Goal: Obtain resource: Download file/media

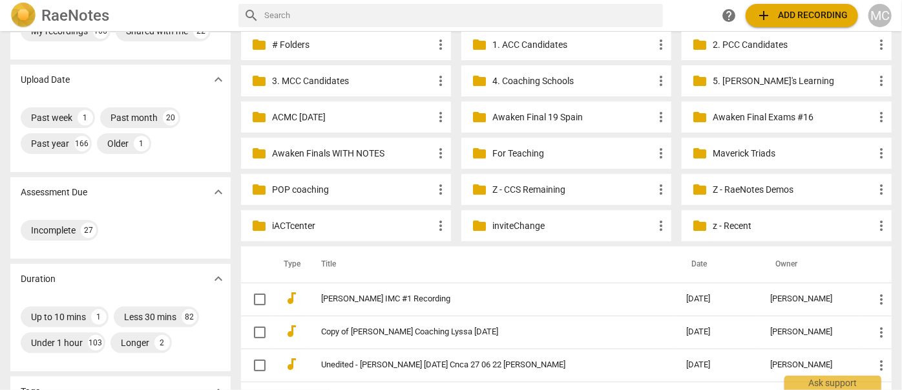
scroll to position [117, 0]
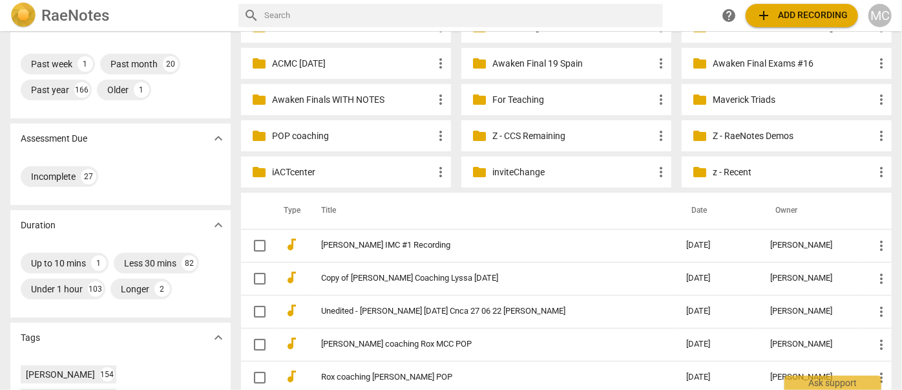
click at [389, 21] on input "text" at bounding box center [461, 15] width 394 height 21
type input "[PERSON_NAME]"
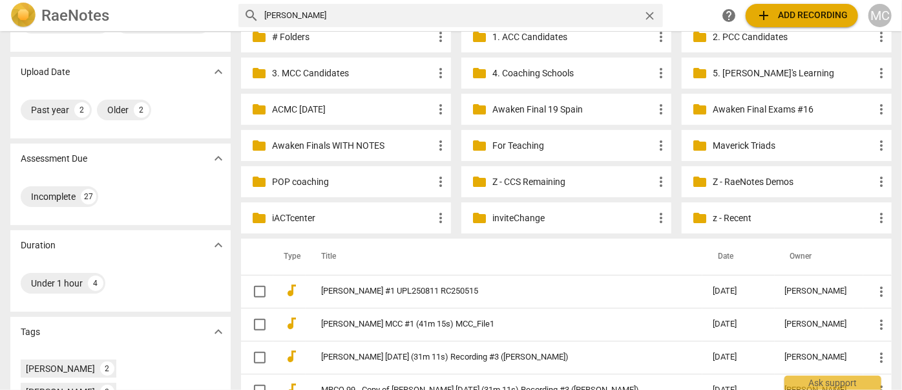
scroll to position [176, 0]
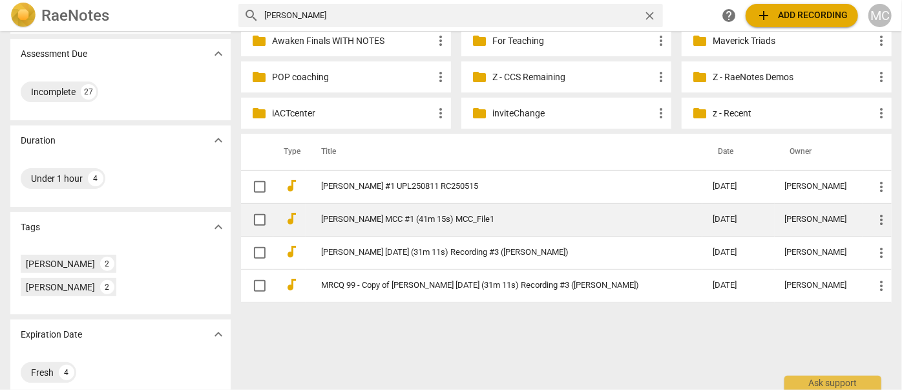
click at [359, 220] on link "[PERSON_NAME] MCC #1 (41m 15s) MCC_File1" at bounding box center [493, 220] width 345 height 10
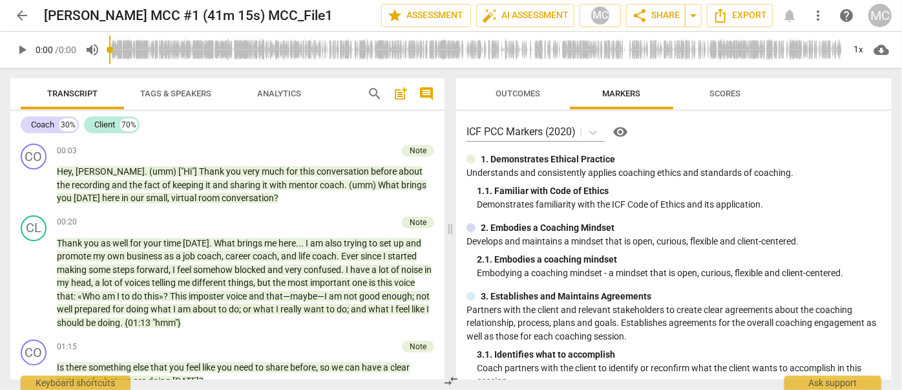
click at [517, 90] on span "Outcomes" at bounding box center [518, 94] width 45 height 10
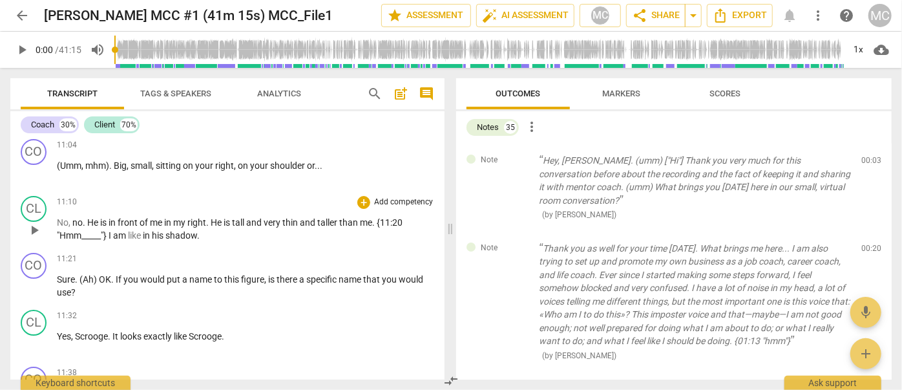
scroll to position [2115, 0]
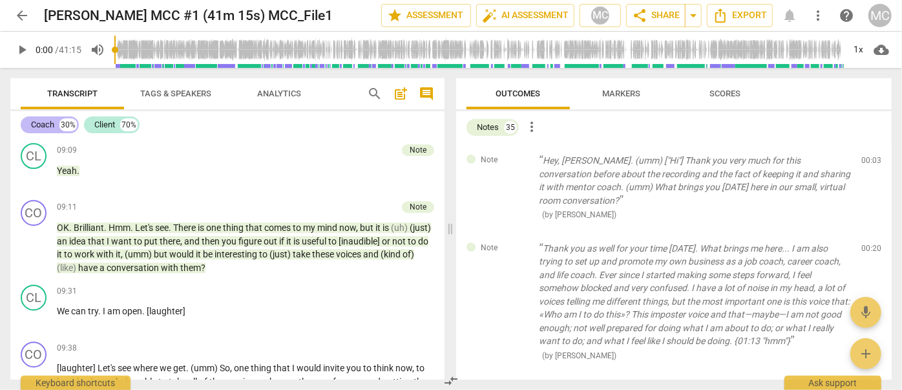
click at [40, 123] on div "Coach" at bounding box center [42, 124] width 23 height 13
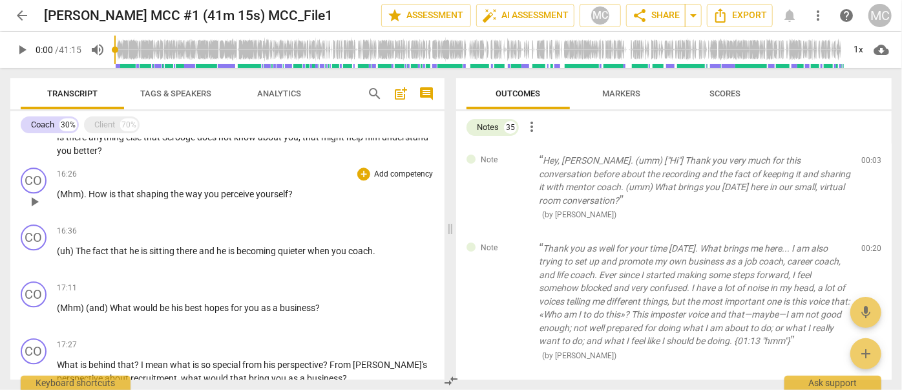
scroll to position [1821, 0]
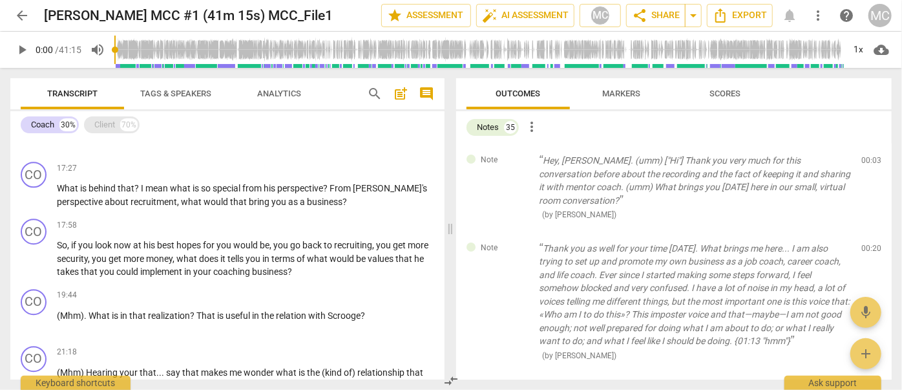
click at [108, 122] on div "Client" at bounding box center [104, 124] width 21 height 13
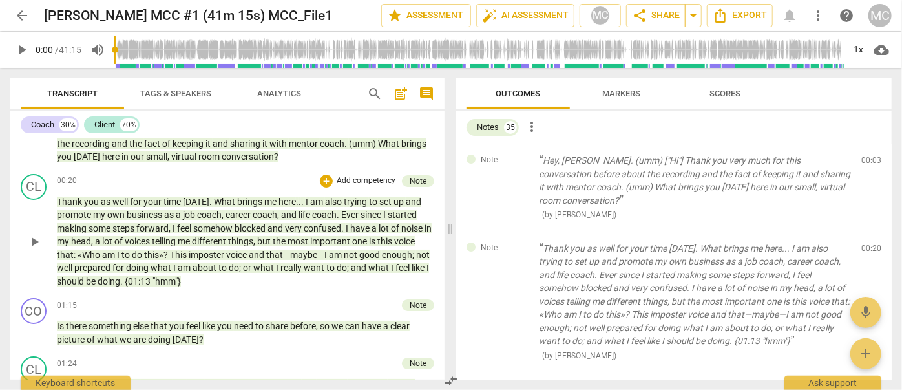
scroll to position [0, 0]
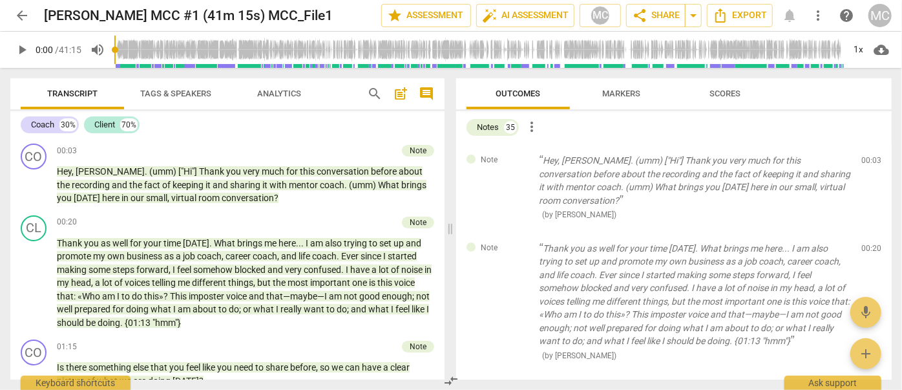
click at [815, 15] on span "more_vert" at bounding box center [819, 16] width 16 height 16
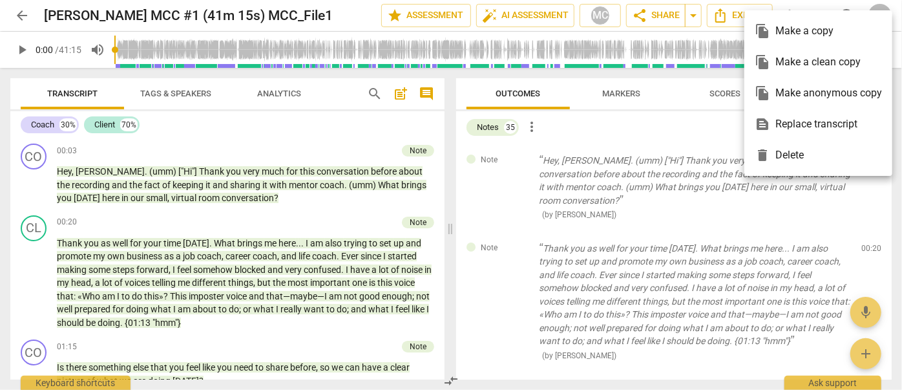
click at [802, 63] on div "file_copy Make a clean copy" at bounding box center [818, 62] width 127 height 31
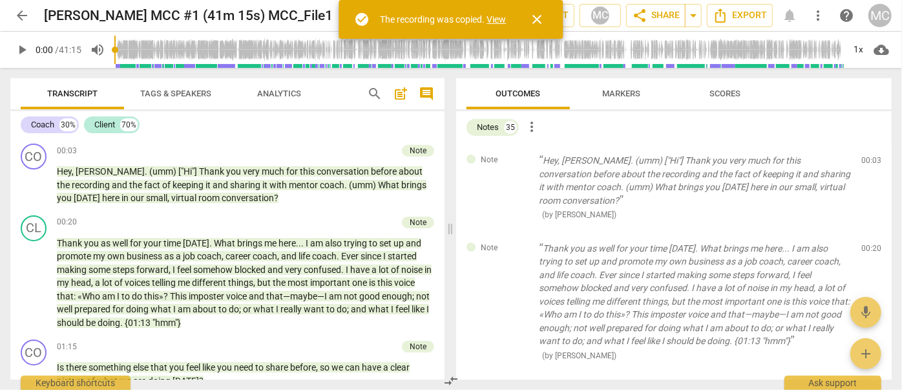
drag, startPoint x: 495, startPoint y: 19, endPoint x: 457, endPoint y: 59, distance: 54.9
click at [495, 20] on link "View" at bounding box center [496, 19] width 19 height 10
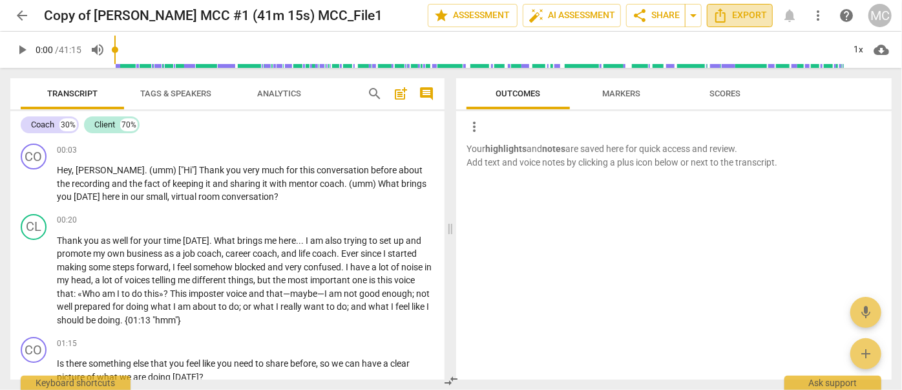
click at [740, 11] on span "Export" at bounding box center [740, 16] width 54 height 16
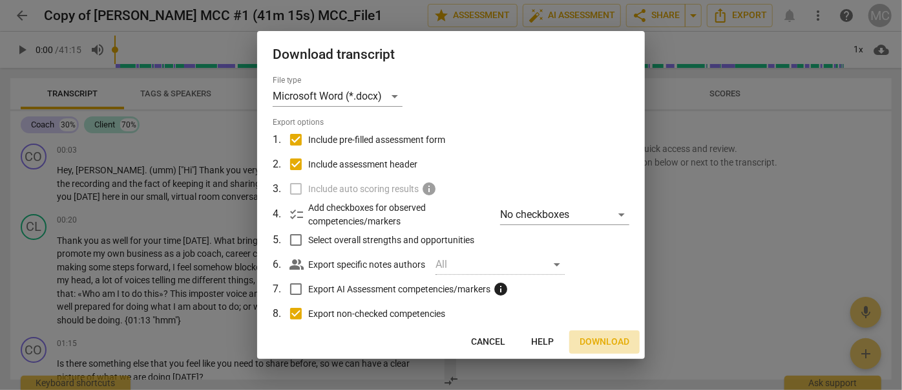
click at [627, 343] on button "Download" at bounding box center [605, 341] width 70 height 23
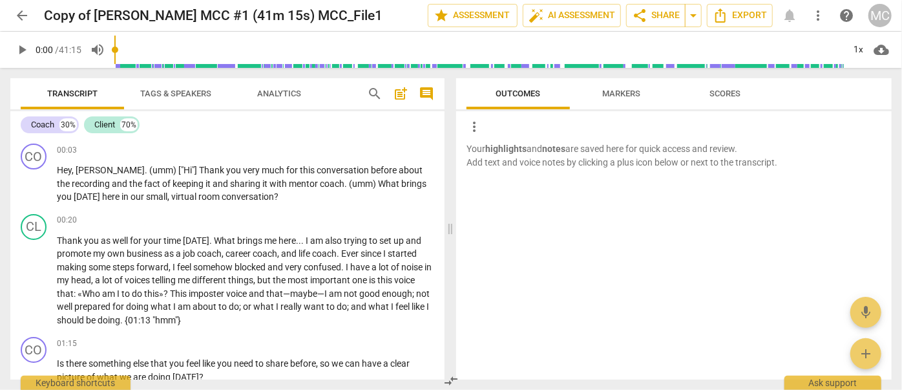
drag, startPoint x: 303, startPoint y: 93, endPoint x: 34, endPoint y: 92, distance: 268.3
click at [300, 93] on span "Analytics" at bounding box center [279, 93] width 75 height 17
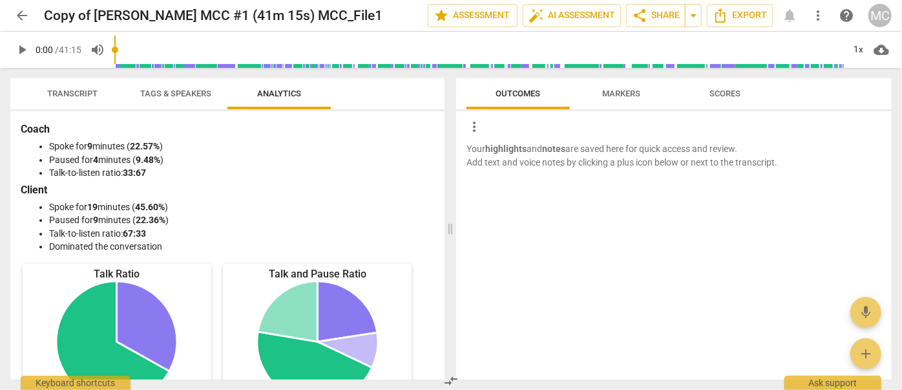
click at [63, 90] on span "Transcript" at bounding box center [72, 94] width 50 height 10
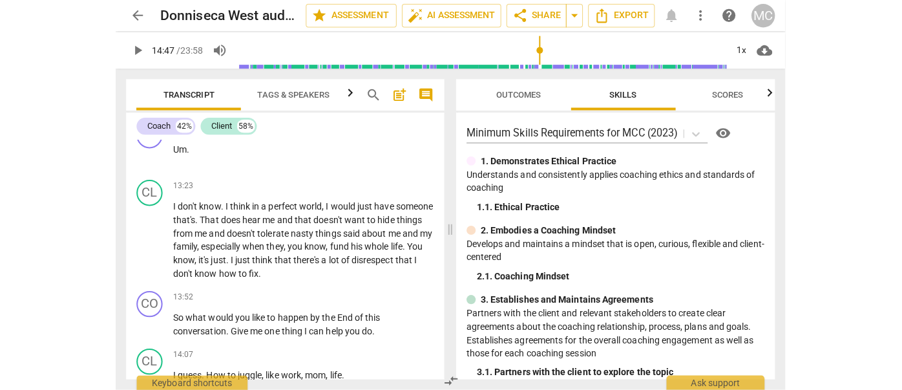
scroll to position [3586, 0]
